Goal: Find specific page/section: Find specific page/section

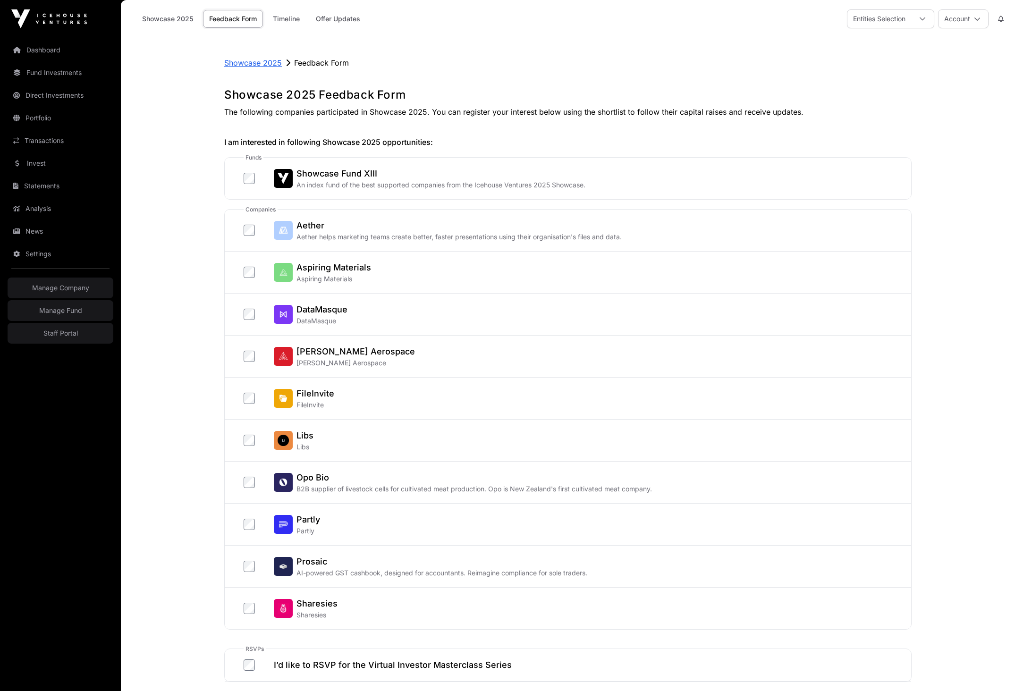
click at [254, 61] on p "Showcase 2025" at bounding box center [253, 62] width 58 height 11
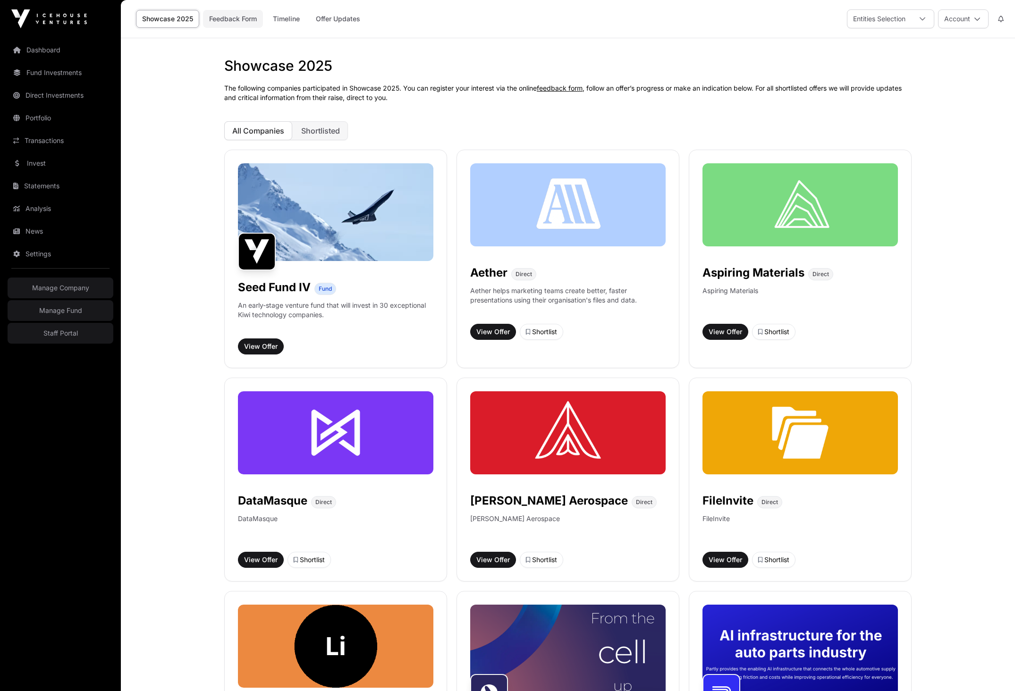
click at [237, 18] on link "Feedback Form" at bounding box center [233, 19] width 60 height 18
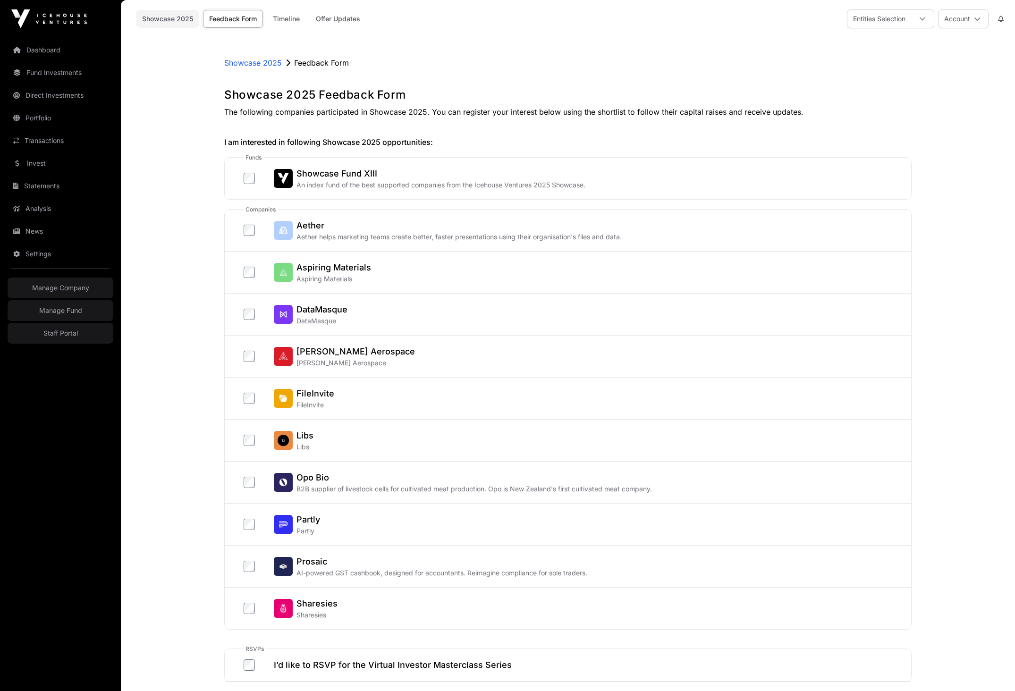
click at [167, 15] on link "Showcase 2025" at bounding box center [167, 19] width 63 height 18
